Goal: Transaction & Acquisition: Purchase product/service

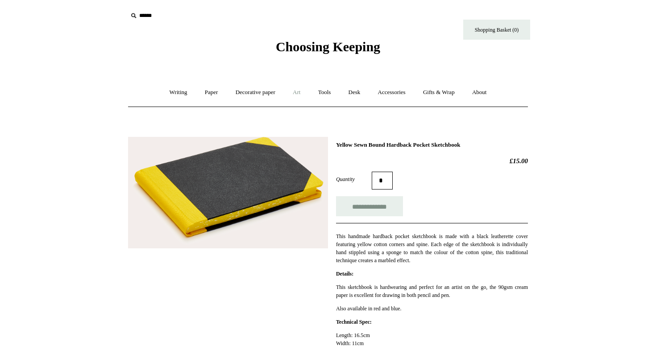
click at [294, 95] on link "Art +" at bounding box center [297, 93] width 24 height 24
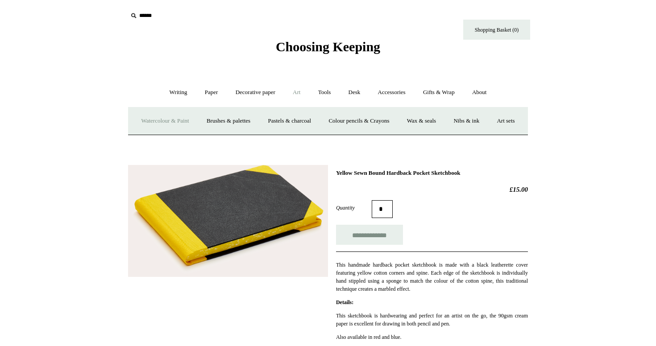
click at [180, 124] on link "Watercolour & Paint" at bounding box center [165, 121] width 64 height 24
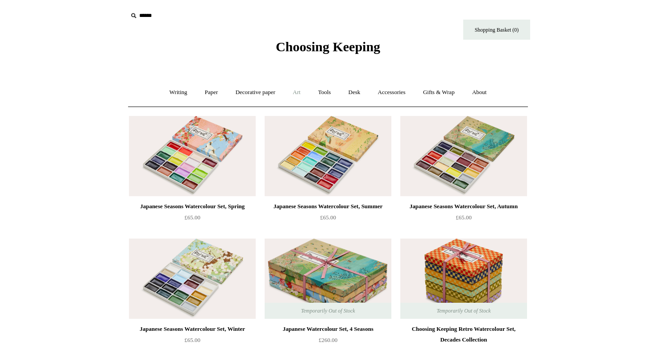
click at [293, 96] on link "Art +" at bounding box center [297, 93] width 24 height 24
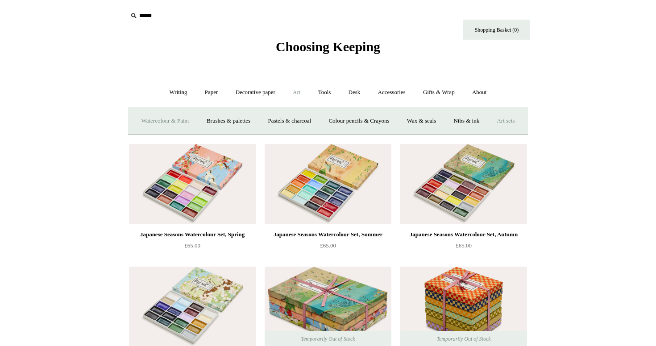
click at [488, 133] on link "Art sets" at bounding box center [505, 121] width 34 height 24
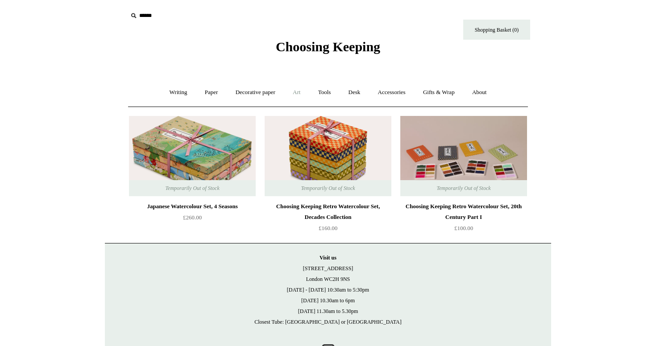
click at [297, 92] on link "Art +" at bounding box center [297, 93] width 24 height 24
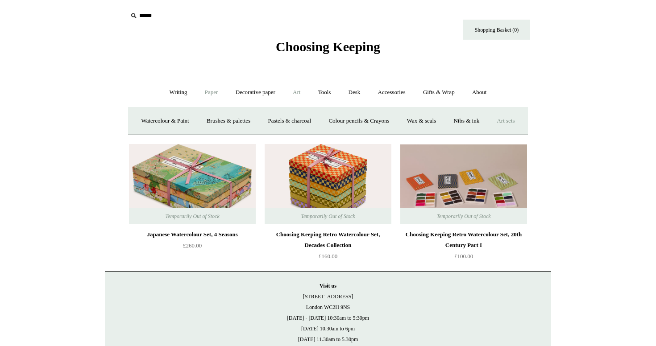
click at [205, 91] on link "Paper +" at bounding box center [211, 93] width 29 height 24
click at [251, 93] on link "Decorative paper +" at bounding box center [255, 93] width 56 height 24
click at [303, 93] on link "Art +" at bounding box center [297, 93] width 24 height 24
click at [327, 94] on link "Tools +" at bounding box center [324, 93] width 29 height 24
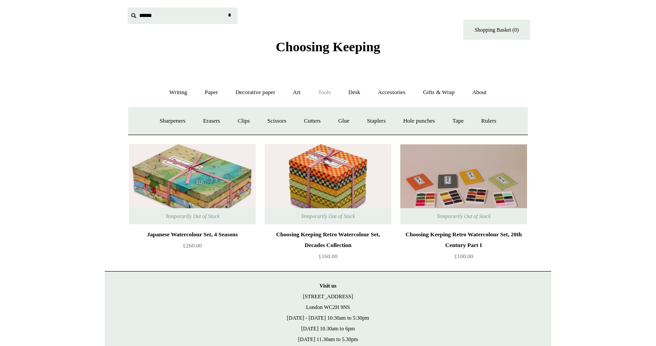
click at [153, 17] on input "text" at bounding box center [183, 16] width 110 height 16
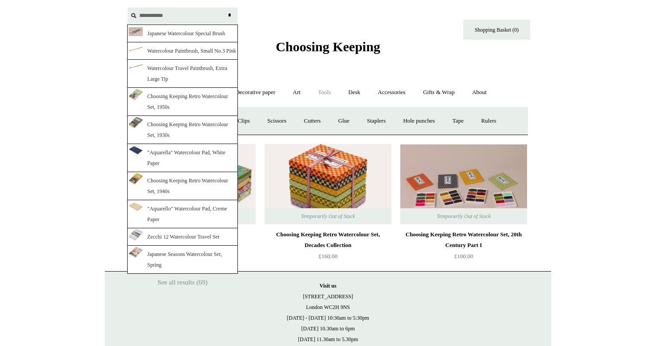
type input "**********"
click at [225, 8] on input "*" at bounding box center [229, 16] width 9 height 16
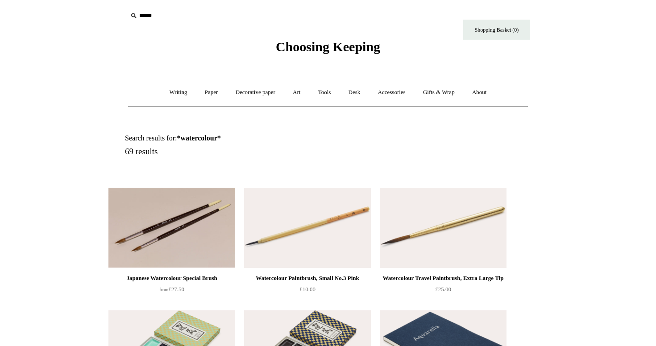
scroll to position [0, 0]
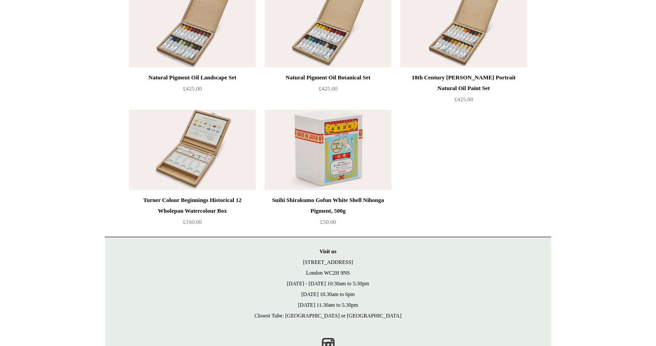
scroll to position [1876, 0]
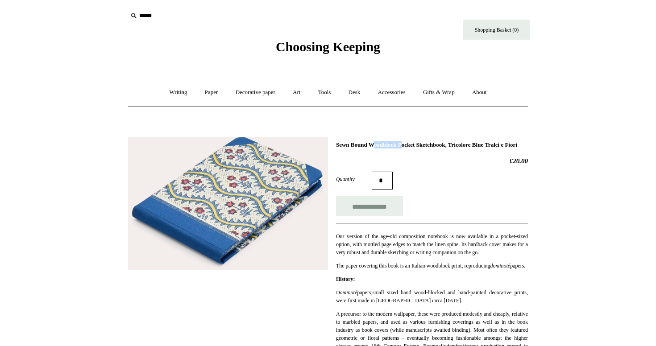
drag, startPoint x: 335, startPoint y: 146, endPoint x: 373, endPoint y: 147, distance: 37.5
click at [373, 147] on div "**********" at bounding box center [328, 323] width 400 height 386
copy h1 "Sewn Bound"
click at [152, 13] on input "text" at bounding box center [183, 16] width 110 height 16
paste input "**********"
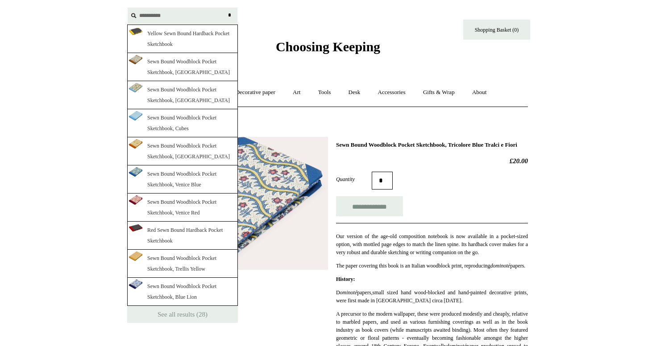
type input "**********"
click at [230, 16] on input "*" at bounding box center [229, 16] width 9 height 16
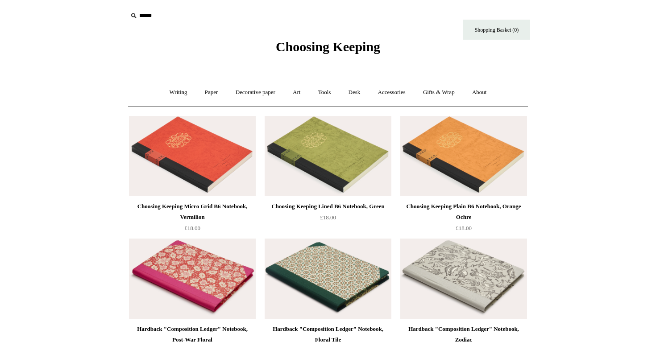
scroll to position [1260, 0]
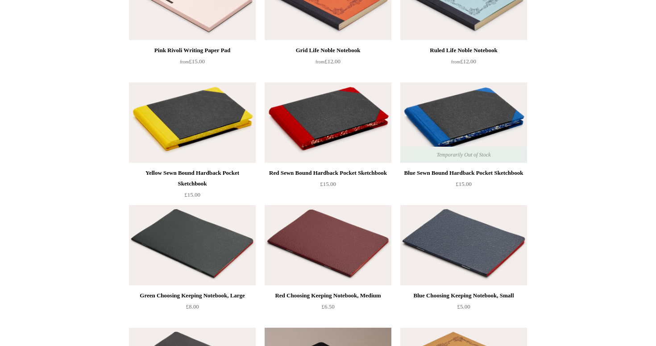
click at [334, 177] on div "Red Sewn Bound Hardback Pocket Sketchbook" at bounding box center [328, 173] width 122 height 11
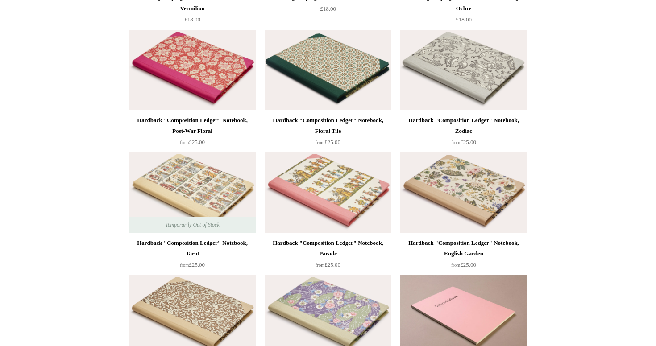
scroll to position [181, 0]
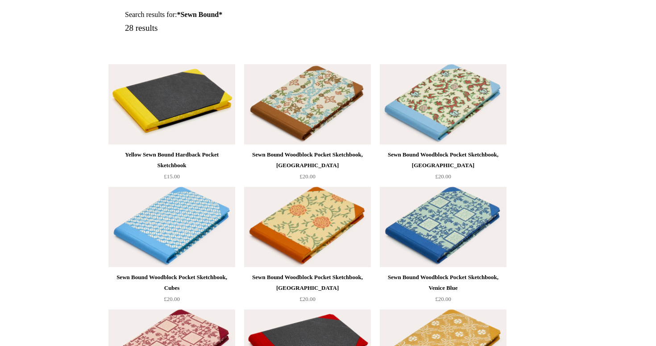
scroll to position [122, 0]
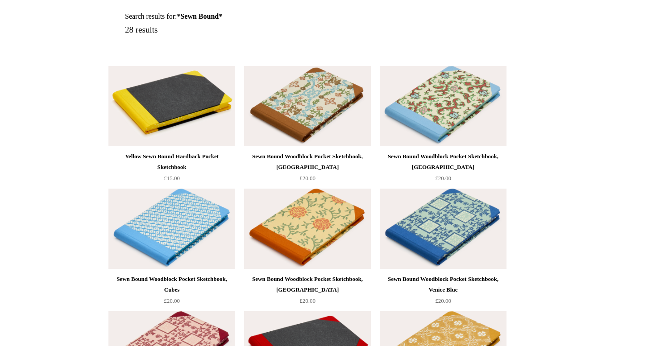
click at [442, 107] on img at bounding box center [442, 106] width 127 height 80
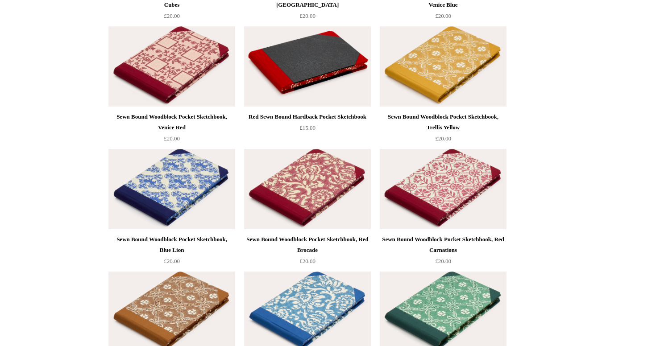
scroll to position [407, 0]
